Goal: Obtain resource: Download file/media

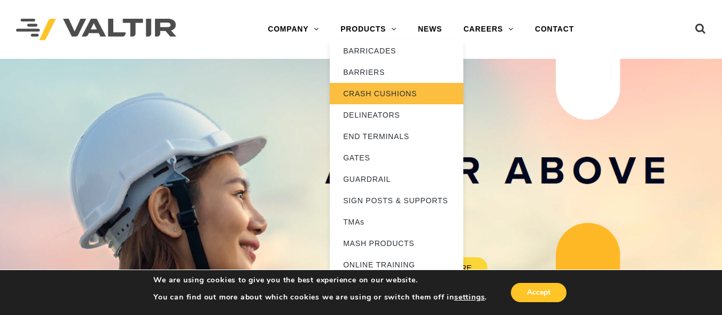
click at [374, 97] on link "CRASH CUSHIONS" at bounding box center [397, 93] width 134 height 21
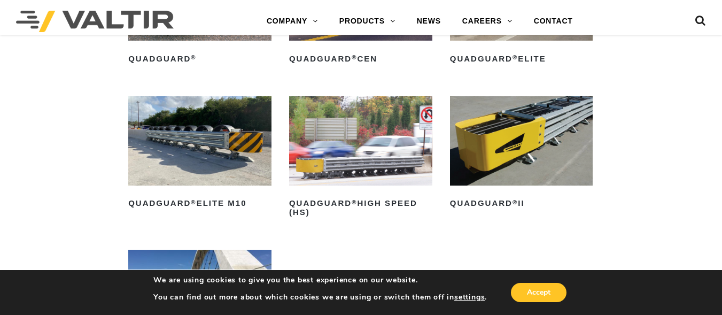
scroll to position [802, 0]
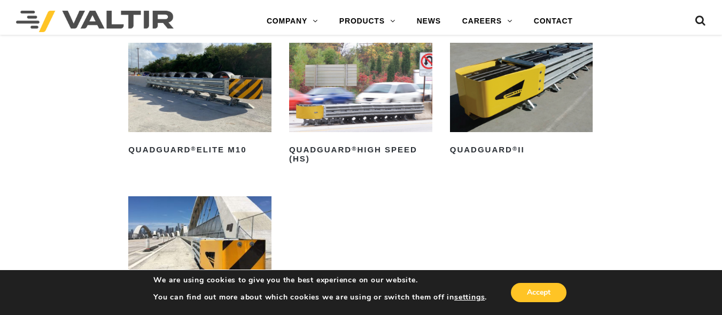
click at [509, 73] on img at bounding box center [521, 87] width 143 height 89
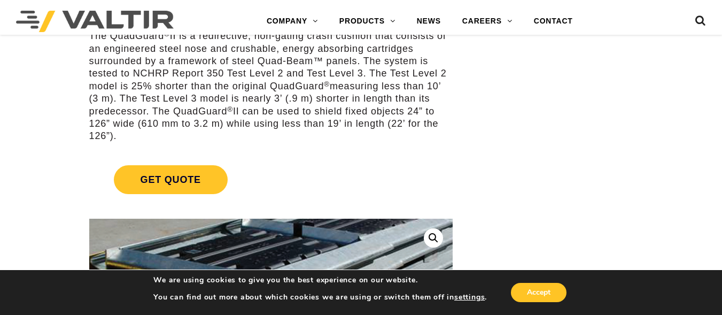
scroll to position [160, 0]
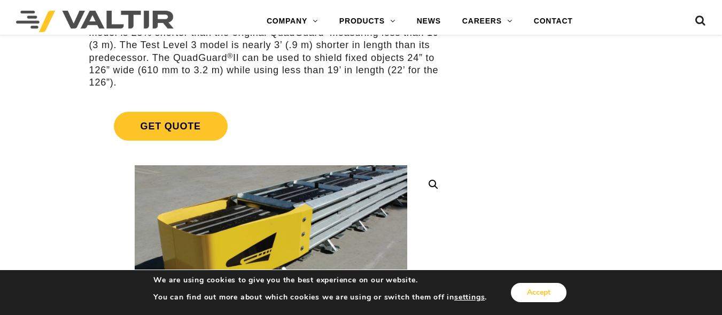
click at [539, 293] on button "Accept" at bounding box center [539, 292] width 56 height 19
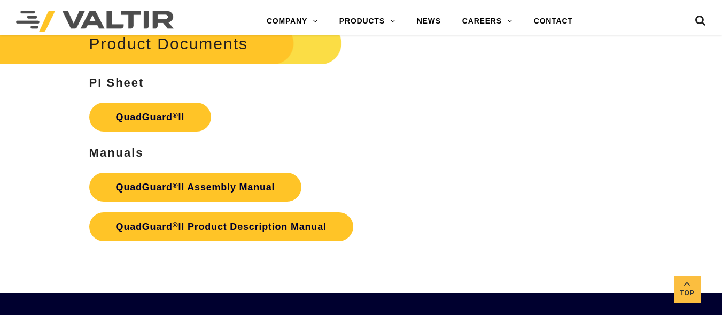
scroll to position [2352, 0]
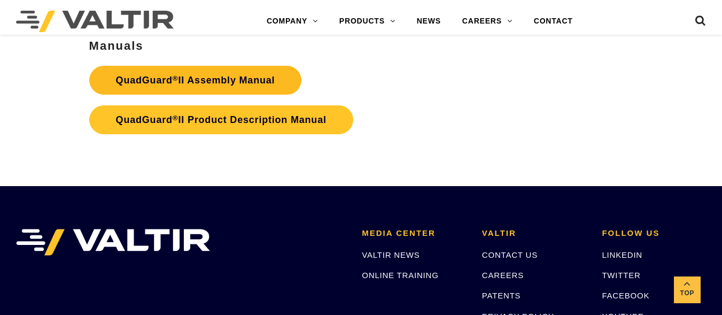
click at [207, 79] on strong "QuadGuard ® II Assembly Manual" at bounding box center [195, 80] width 159 height 11
